Goal: Transaction & Acquisition: Purchase product/service

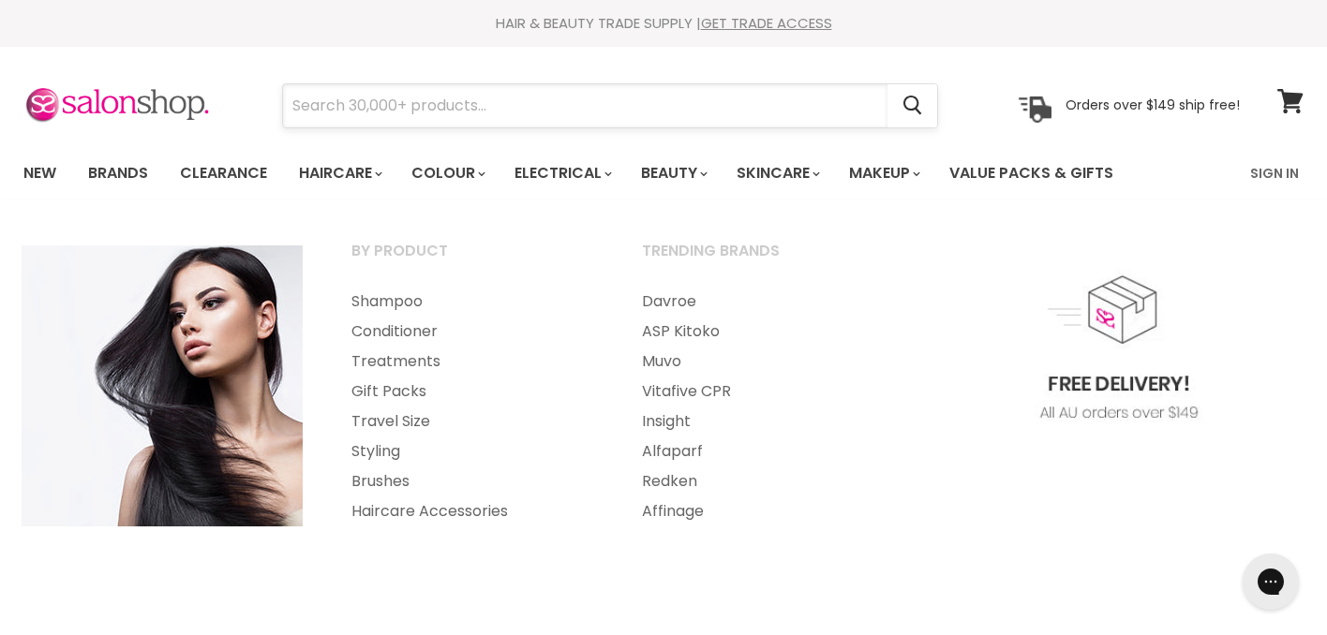
click at [351, 112] on input "Search" at bounding box center [585, 105] width 605 height 43
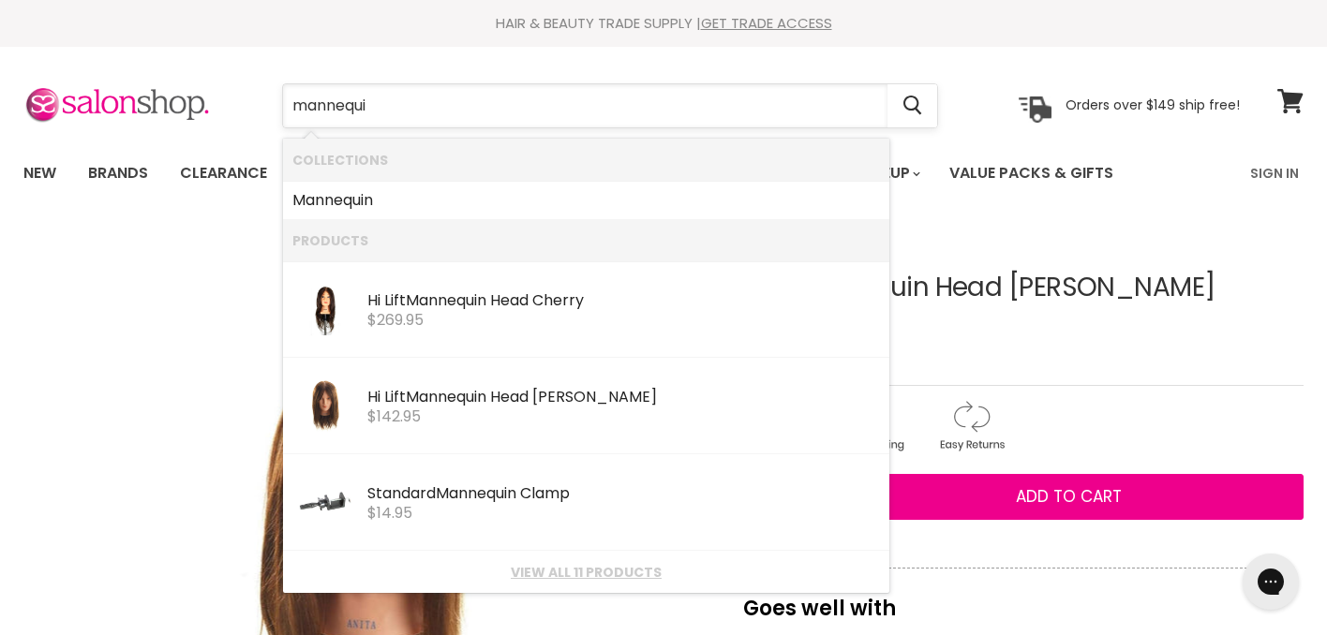
type input "mannequin"
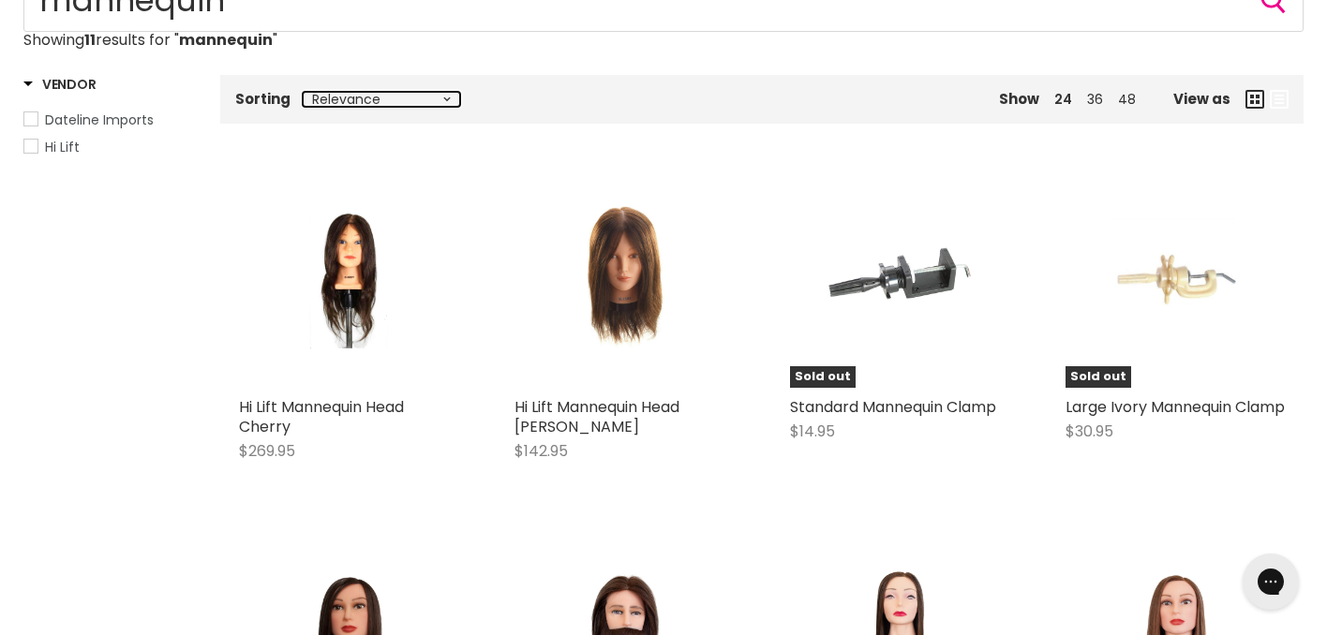
click at [335, 97] on select "Relevance Best Selling Lowest Price Highest Price Alphabetically, A-Z Alphabeti…" at bounding box center [381, 99] width 157 height 15
select select "price-ascending"
click at [303, 92] on select "Relevance Best Selling Lowest Price Highest Price Alphabetically, A-Z Alphabeti…" at bounding box center [381, 99] width 157 height 15
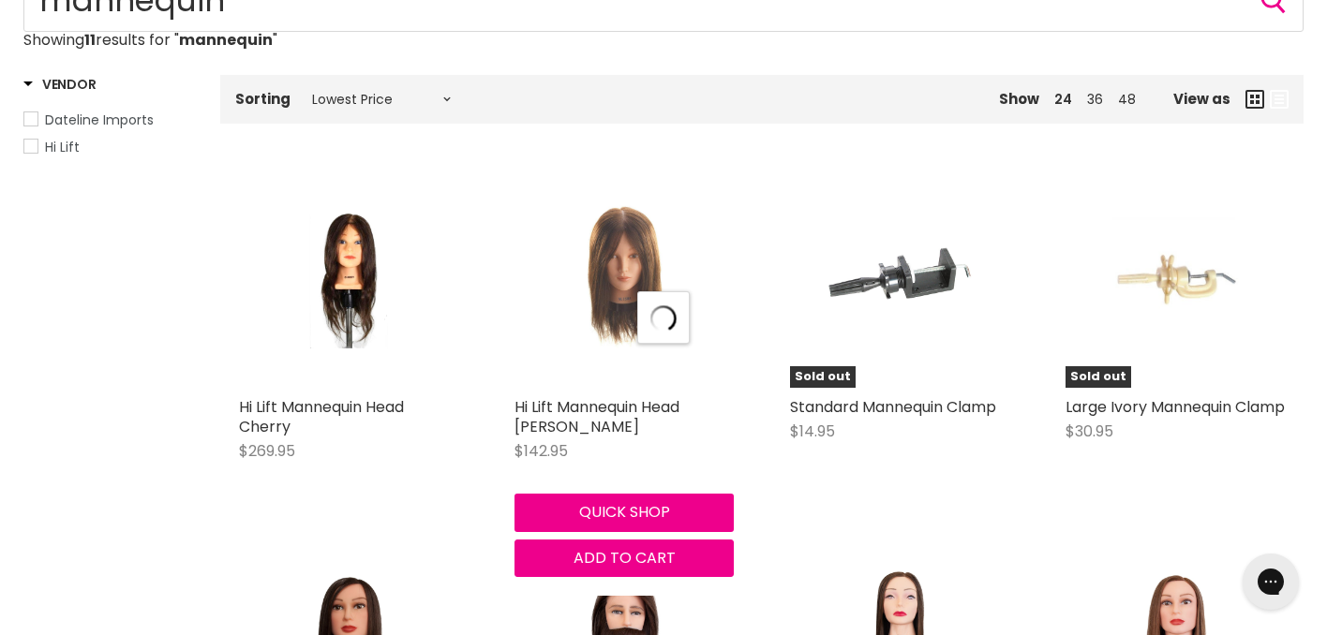
select select "price-ascending"
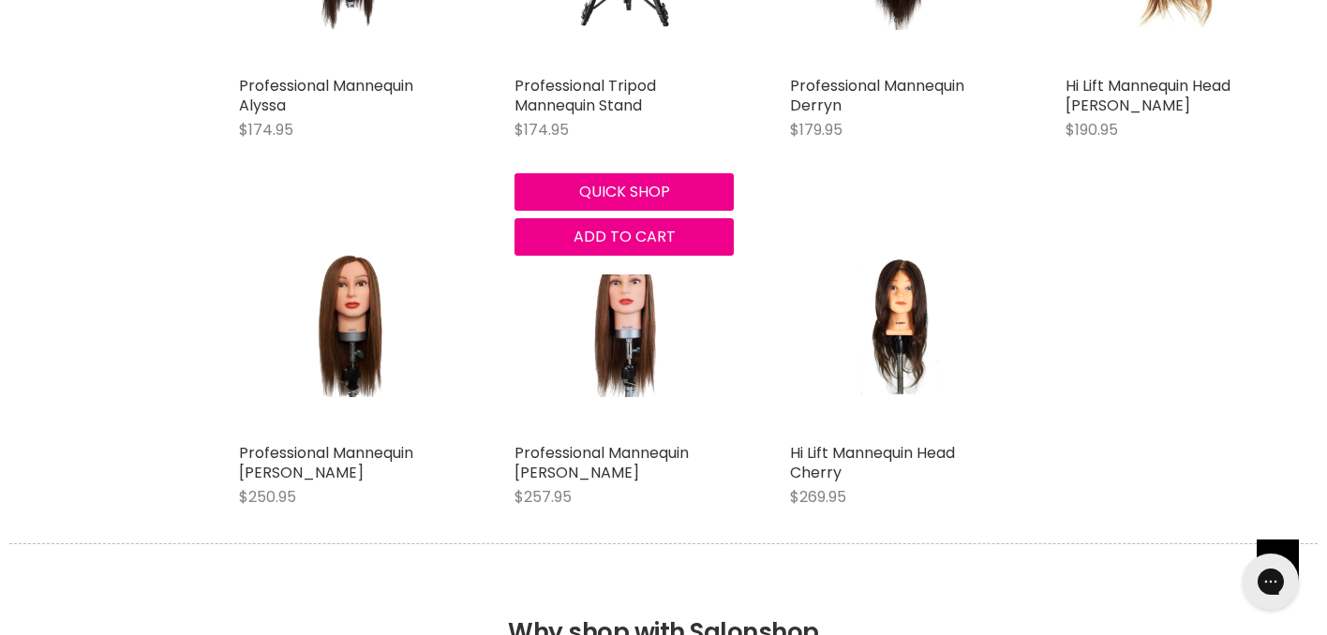
scroll to position [952, 0]
